Goal: Task Accomplishment & Management: Use online tool/utility

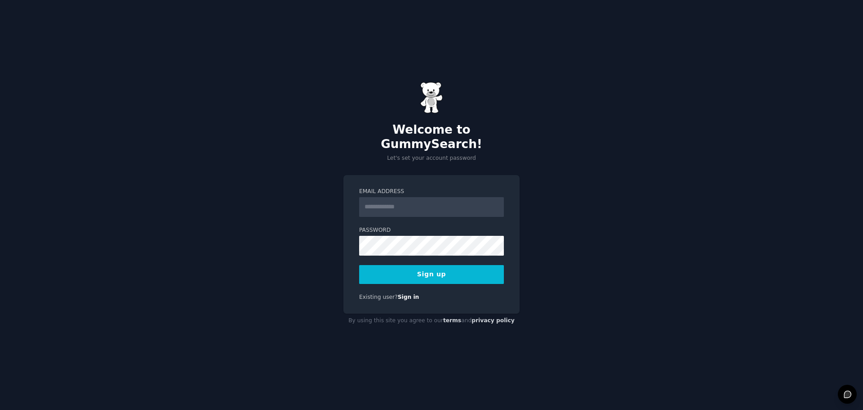
click at [373, 203] on input "Email Address" at bounding box center [431, 207] width 145 height 20
type input "**********"
click at [432, 228] on div "Password" at bounding box center [431, 240] width 145 height 29
click at [432, 265] on button "Sign up" at bounding box center [431, 274] width 145 height 19
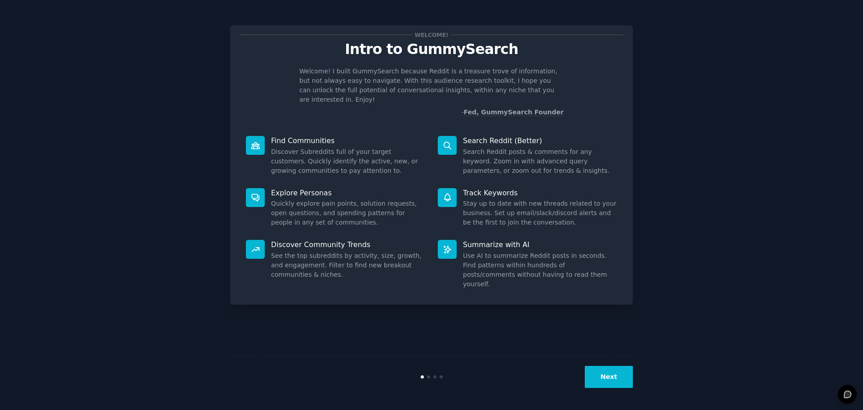
click at [598, 378] on button "Next" at bounding box center [609, 377] width 48 height 22
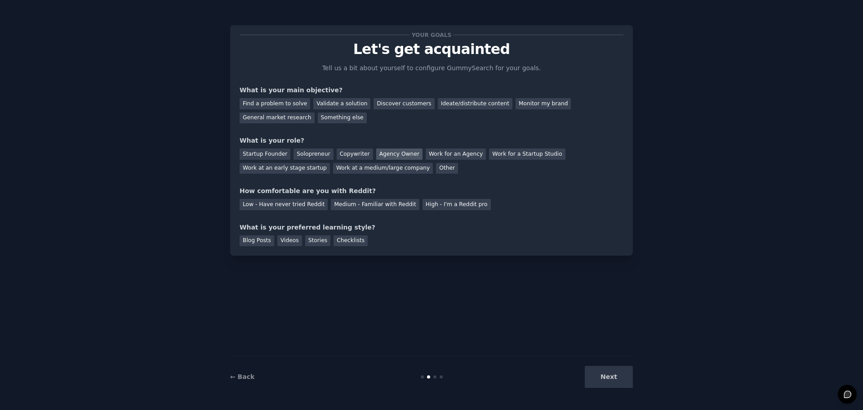
click at [379, 155] on div "Agency Owner" at bounding box center [399, 153] width 46 height 11
click at [397, 202] on div "Medium - Familiar with Reddit" at bounding box center [375, 204] width 88 height 11
drag, startPoint x: 252, startPoint y: 236, endPoint x: 261, endPoint y: 238, distance: 9.3
click at [253, 236] on div "Blog Posts" at bounding box center [257, 240] width 35 height 11
click at [280, 241] on div "Videos" at bounding box center [289, 240] width 25 height 11
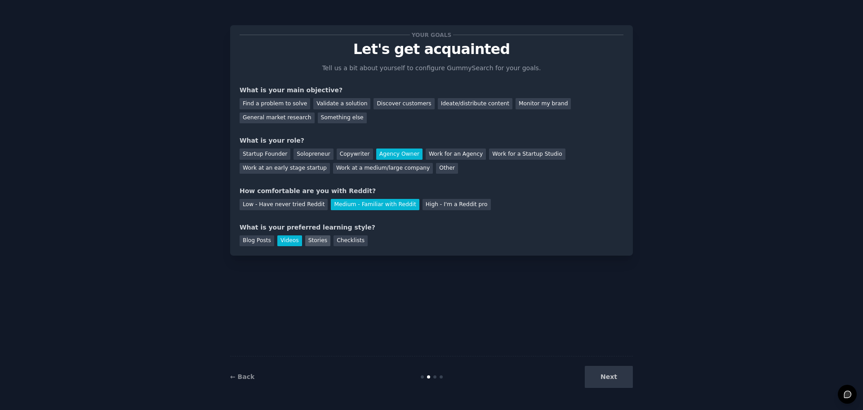
click at [308, 239] on div "Stories" at bounding box center [317, 240] width 25 height 11
drag, startPoint x: 330, startPoint y: 239, endPoint x: 312, endPoint y: 238, distance: 18.5
click at [334, 239] on div "Checklists" at bounding box center [351, 240] width 34 height 11
click at [258, 241] on div "Blog Posts" at bounding box center [257, 240] width 35 height 11
click at [280, 240] on div "Videos" at bounding box center [289, 240] width 25 height 11
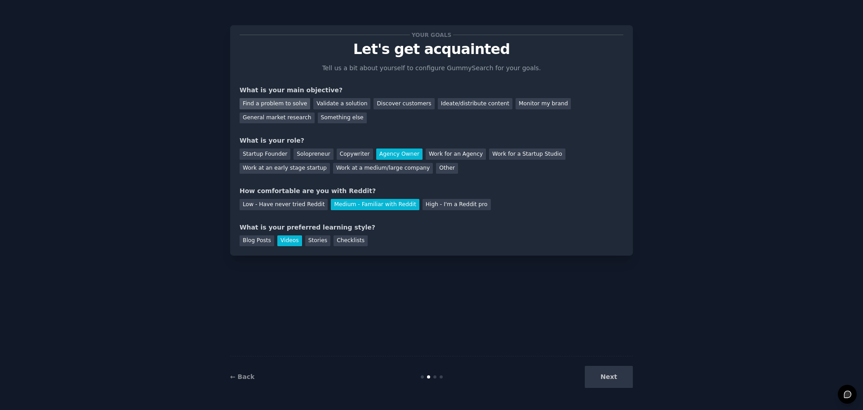
click at [287, 104] on div "Find a problem to solve" at bounding box center [275, 103] width 71 height 11
click at [613, 372] on button "Next" at bounding box center [609, 377] width 48 height 22
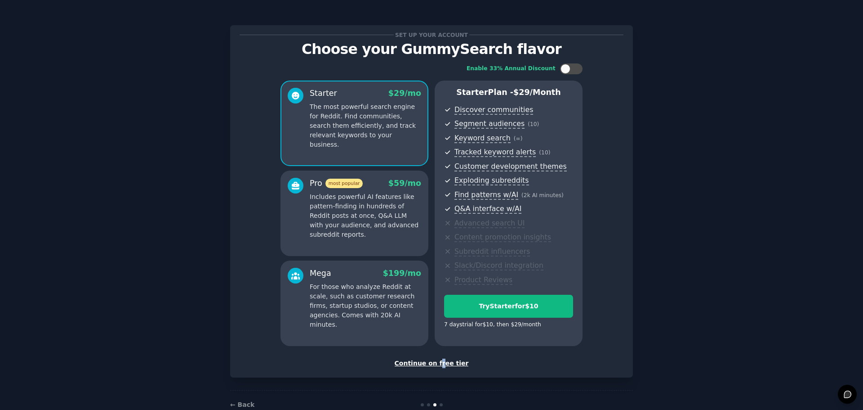
click at [441, 364] on div "Continue on free tier" at bounding box center [432, 362] width 384 height 9
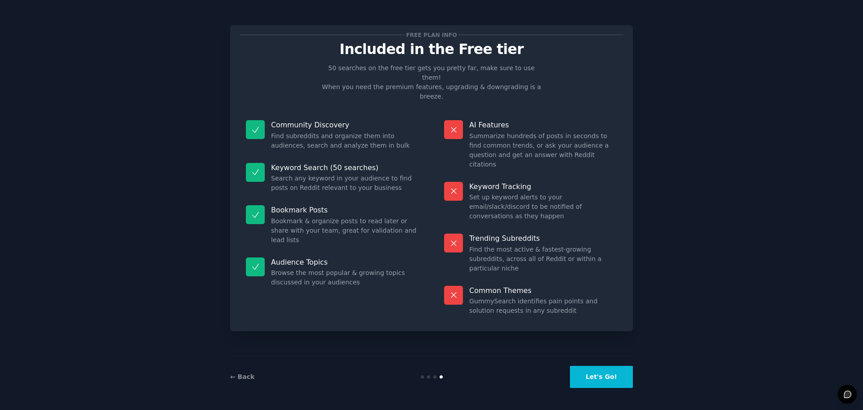
click at [612, 385] on button "Let's Go!" at bounding box center [601, 377] width 63 height 22
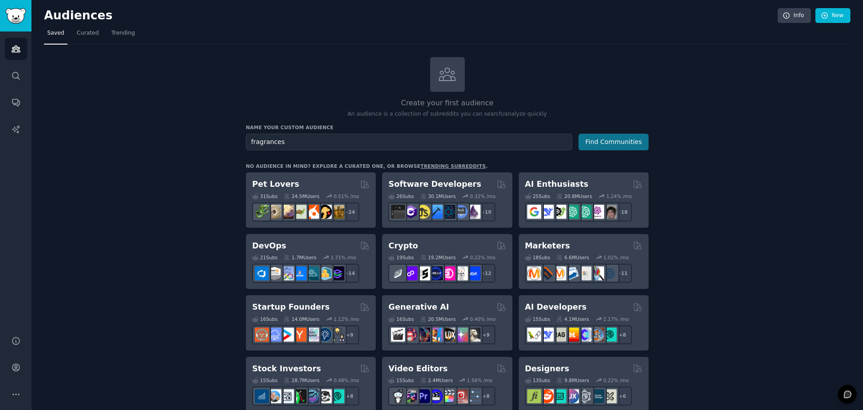
type input "fragrances"
click at [610, 148] on button "Find Communities" at bounding box center [614, 142] width 70 height 17
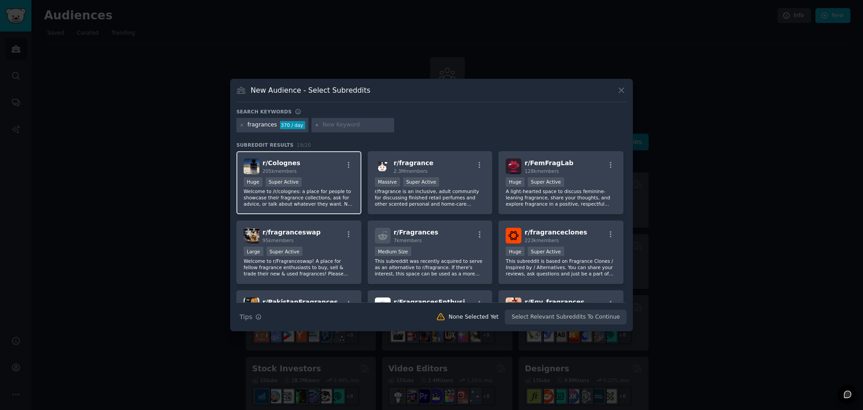
click at [333, 174] on div "r/ Colognes 205k members Huge Super Active Welcome to /r/colognes: a place for …" at bounding box center [298, 182] width 125 height 63
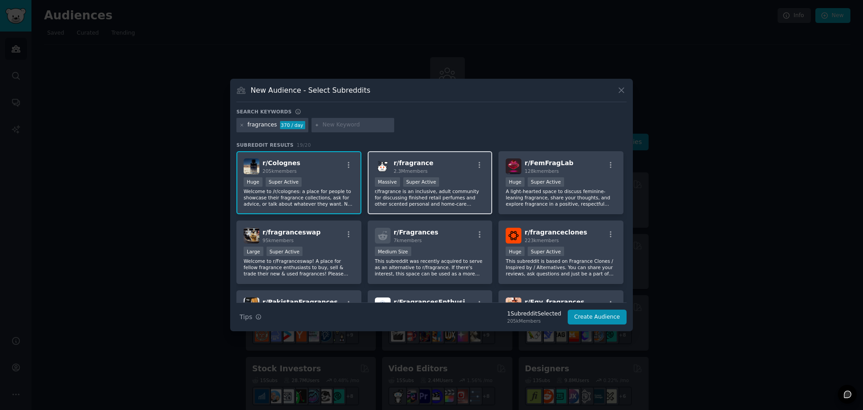
click at [481, 189] on p "r/fragrance is an inclusive, adult community for discussing finished retail per…" at bounding box center [430, 197] width 111 height 19
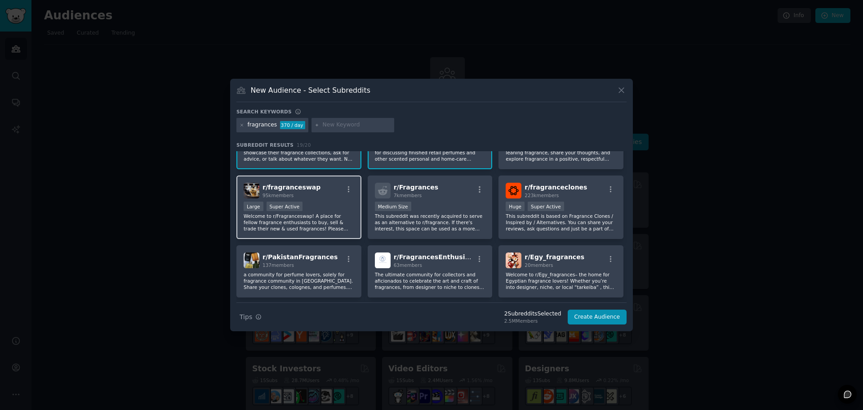
click at [341, 196] on div "r/ fragranceswap 95k members" at bounding box center [299, 191] width 111 height 16
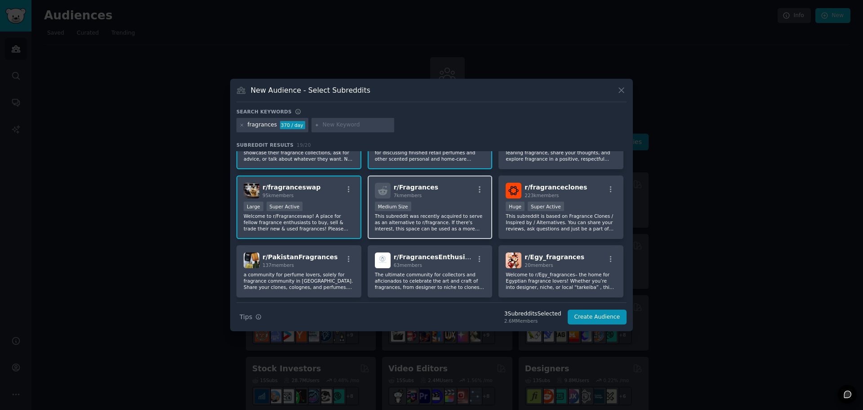
click at [437, 204] on div "1000 - 10,000 members Medium Size" at bounding box center [430, 206] width 111 height 11
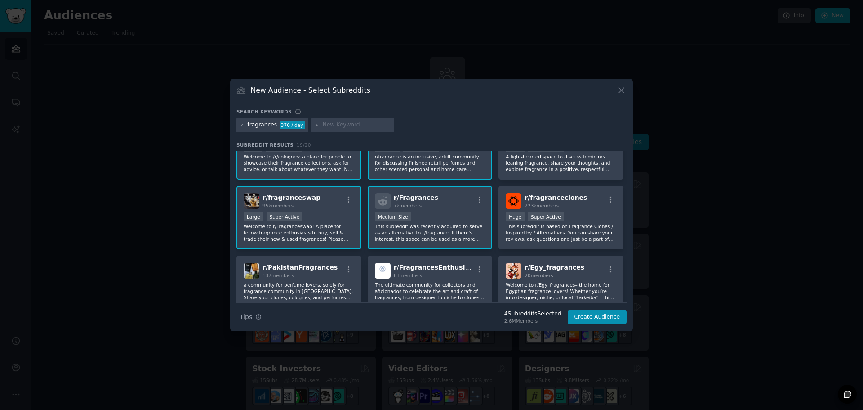
scroll to position [0, 0]
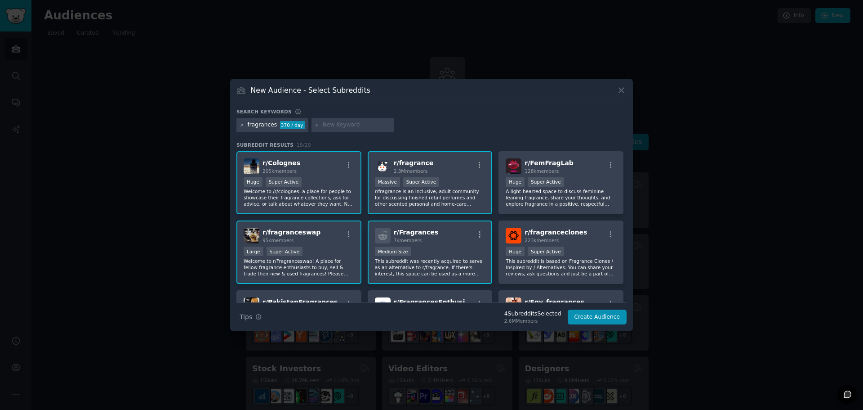
click at [241, 125] on icon at bounding box center [242, 125] width 5 height 5
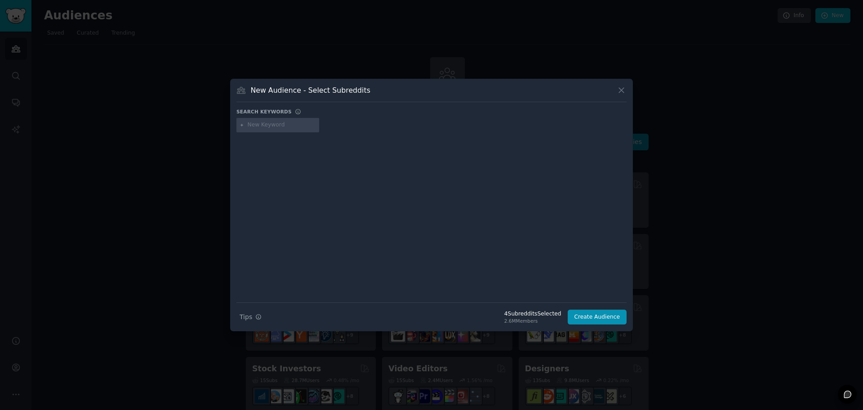
click at [279, 128] on input "text" at bounding box center [282, 125] width 68 height 8
type input "decants"
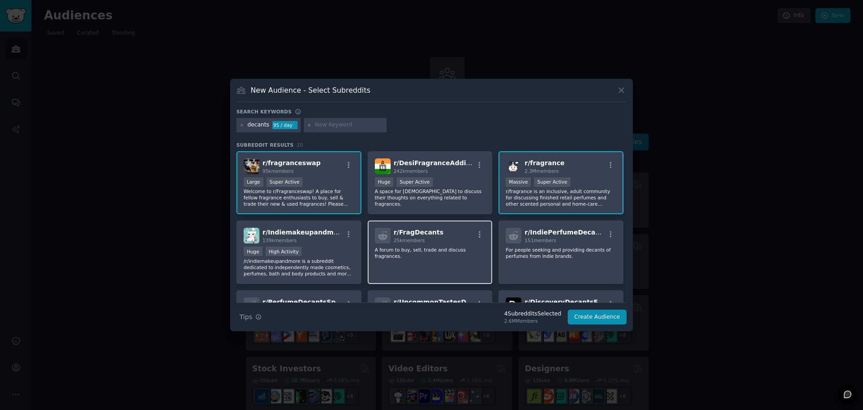
click at [439, 258] on p "A forum to buy, sell, trade and discuss fragrances." at bounding box center [430, 252] width 111 height 13
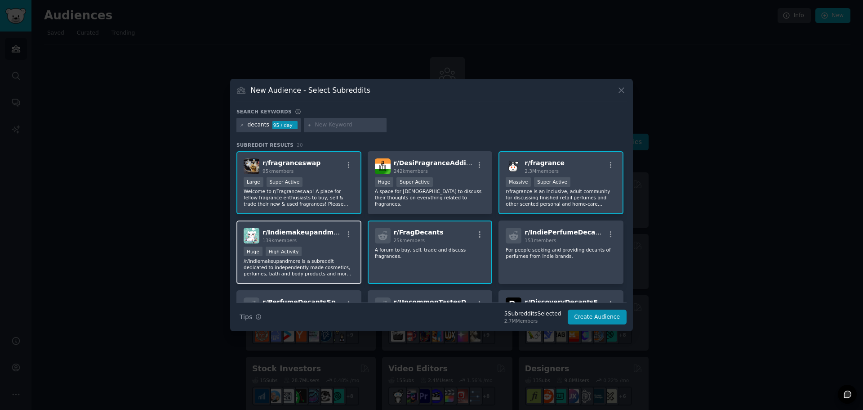
scroll to position [45, 0]
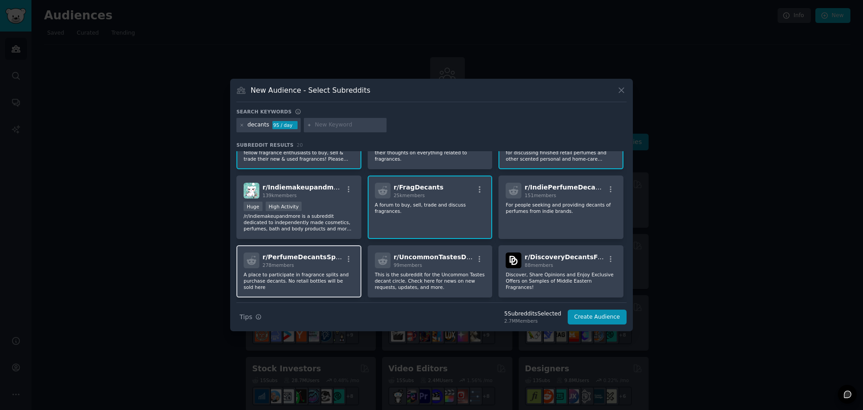
click at [318, 276] on p "A place to participate in fragrance splits and purchase decants. No retail bott…" at bounding box center [299, 280] width 111 height 19
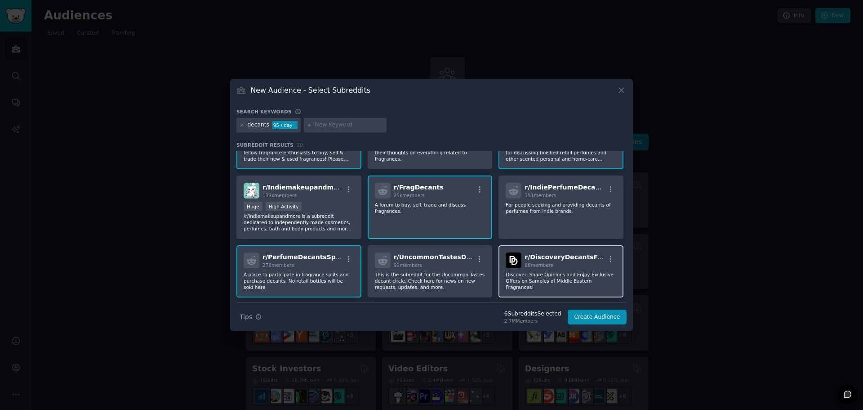
click at [575, 285] on p "Discover, Share Opinions and Enjoy Exclusive Offers on Samples of Middle Easter…" at bounding box center [561, 280] width 111 height 19
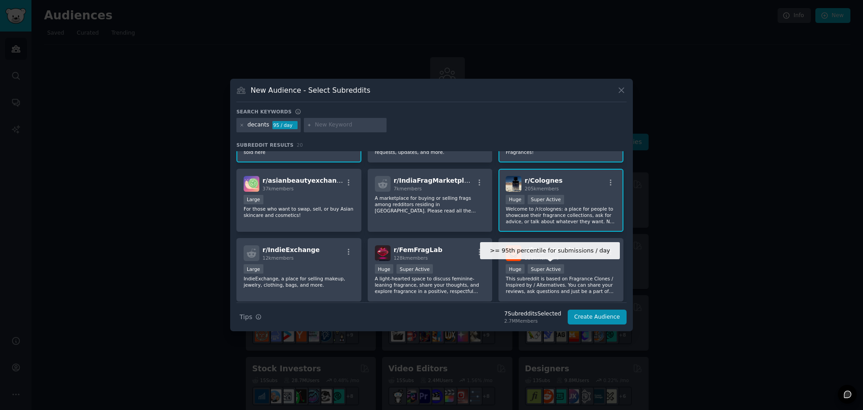
scroll to position [225, 0]
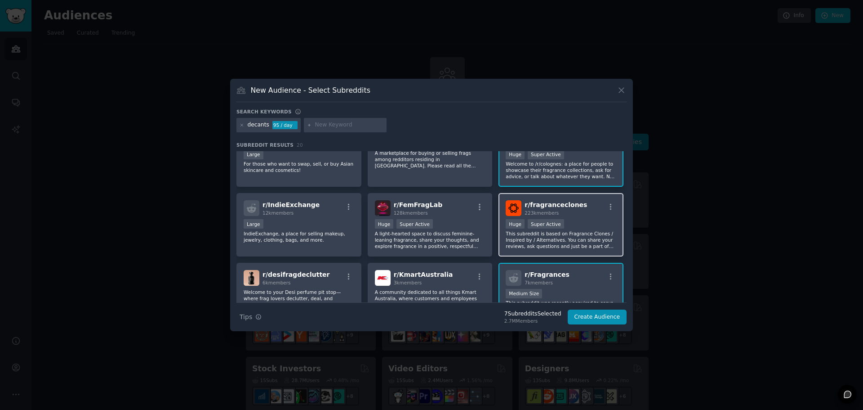
click at [547, 235] on p "This subreddit is based on Fragrance Clones / Inspired by / Alternatives. You c…" at bounding box center [561, 239] width 111 height 19
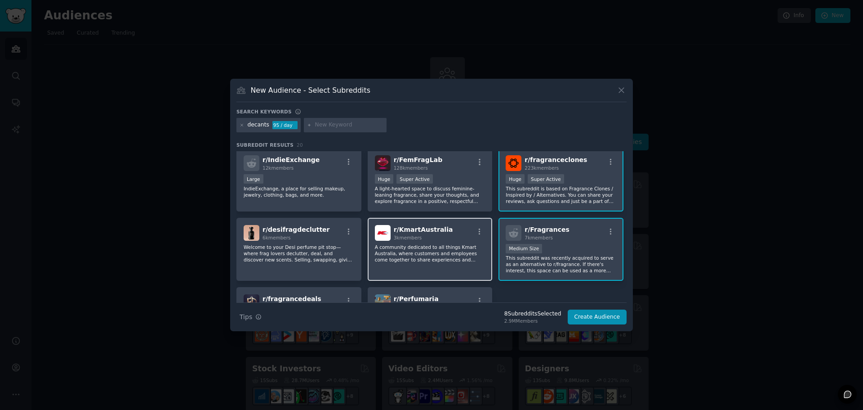
scroll to position [349, 0]
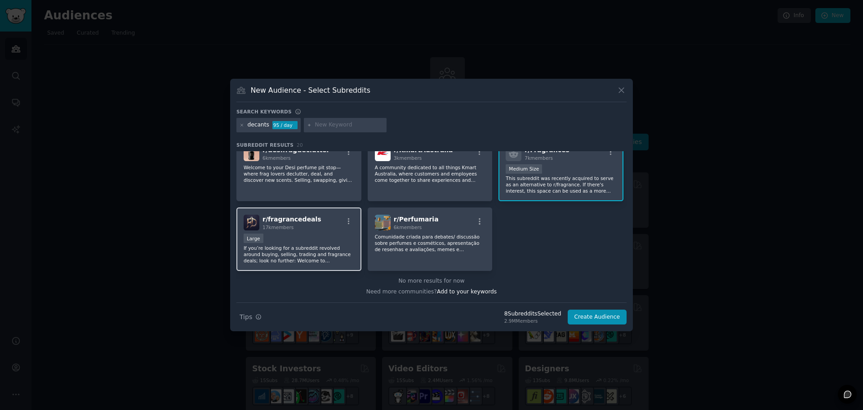
click at [299, 225] on div "17k members" at bounding box center [292, 227] width 59 height 6
click at [584, 313] on button "Create Audience" at bounding box center [597, 316] width 59 height 15
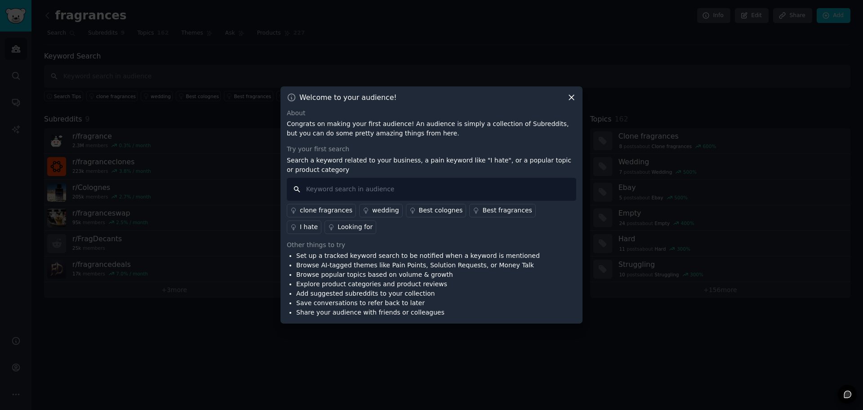
click at [362, 187] on input "text" at bounding box center [432, 189] width 290 height 23
click at [573, 96] on icon at bounding box center [571, 97] width 5 height 5
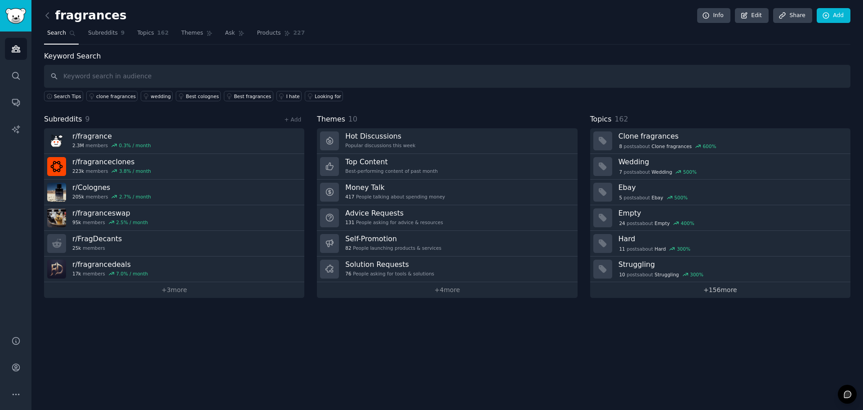
click at [703, 289] on link "+ 156 more" at bounding box center [720, 290] width 260 height 16
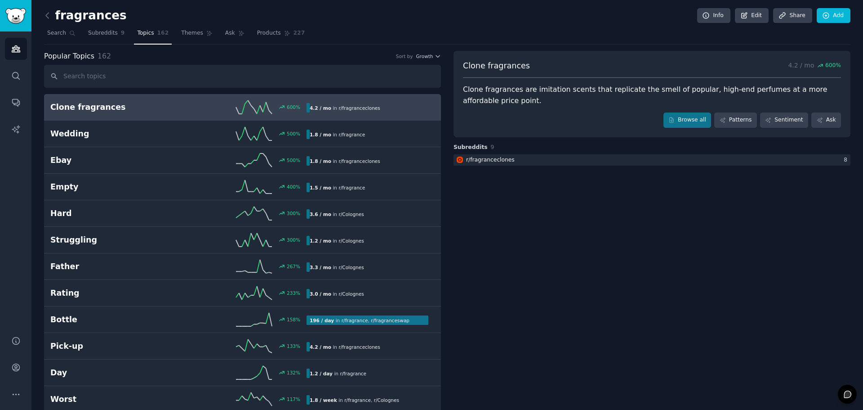
drag, startPoint x: 603, startPoint y: 270, endPoint x: 535, endPoint y: 124, distance: 161.3
